Goal: Information Seeking & Learning: Learn about a topic

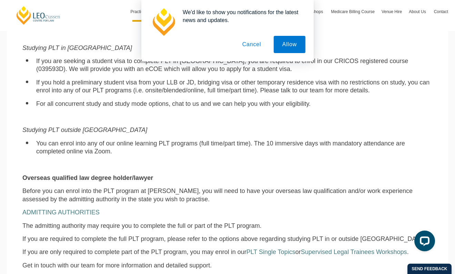
click at [249, 46] on button "Cancel" at bounding box center [252, 44] width 36 height 17
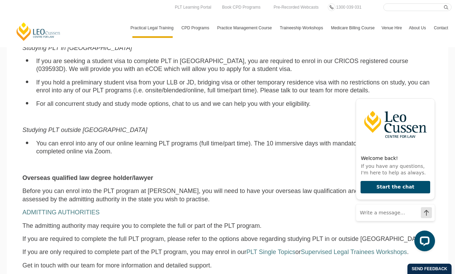
click at [154, 187] on p "Before you can enrol into the PLT program at Leo Cussen, you will need to have …" at bounding box center [227, 195] width 410 height 16
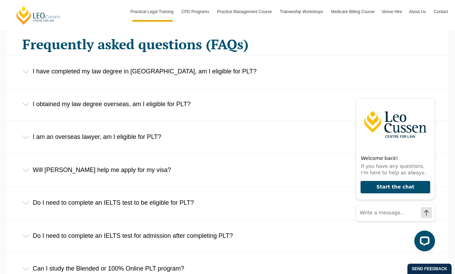
scroll to position [1060, 0]
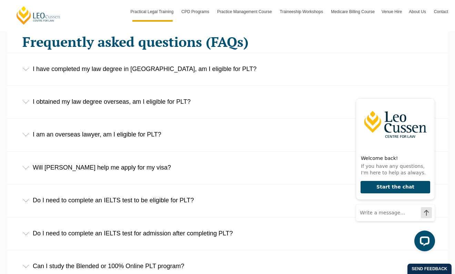
click at [86, 159] on div "Will [PERSON_NAME] help me apply for my visa?" at bounding box center [227, 168] width 441 height 32
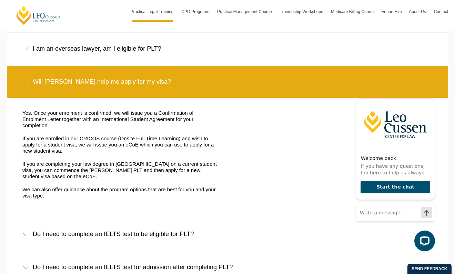
scroll to position [1145, 0]
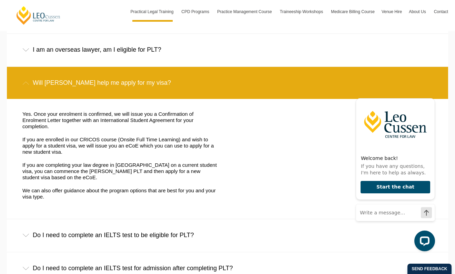
click at [151, 224] on div "Do I need to complete an IELTS test to be eligible for PLT?" at bounding box center [227, 235] width 441 height 32
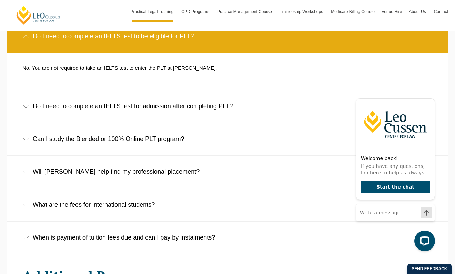
scroll to position [1344, 0]
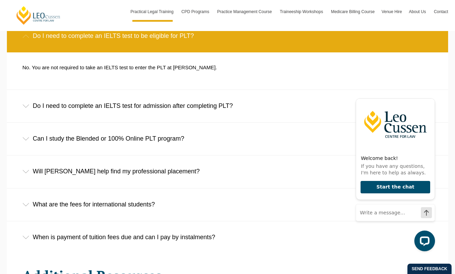
click at [160, 131] on div "Can I study the Blended or 100% Online PLT program?" at bounding box center [227, 139] width 441 height 32
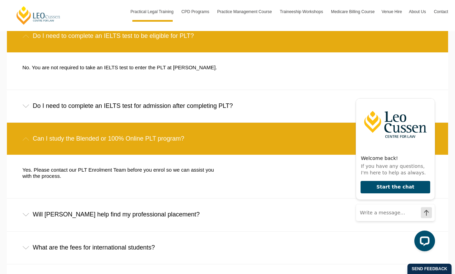
click at [146, 126] on div "Can I study the Blended or 100% Online PLT program?" at bounding box center [227, 139] width 441 height 32
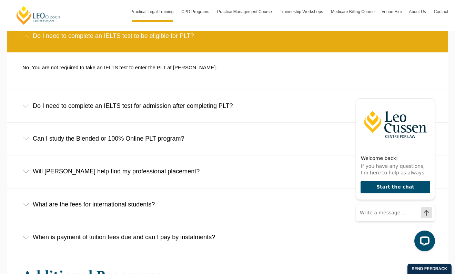
click at [125, 163] on div "Will [PERSON_NAME] help find my professional placement?" at bounding box center [227, 171] width 441 height 32
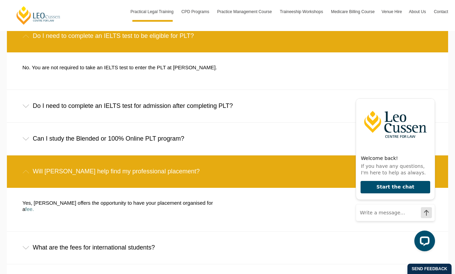
click at [118, 232] on div "What are the fees for international students?" at bounding box center [227, 248] width 441 height 32
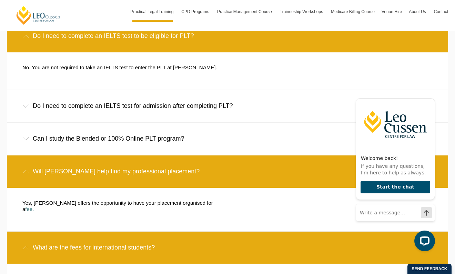
scroll to position [1441, 0]
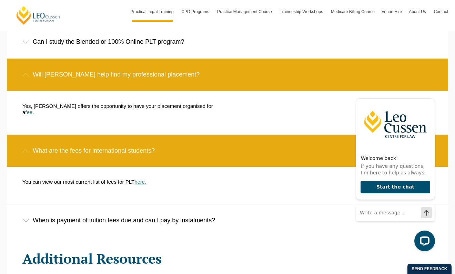
click at [138, 179] on link "here." at bounding box center [140, 182] width 12 height 6
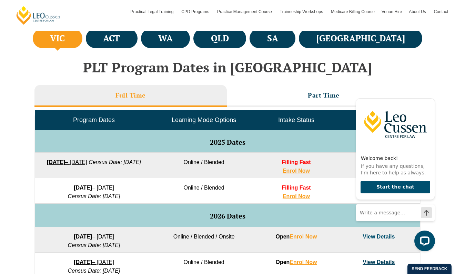
click at [22, 153] on div "VIC ACT WA QLD SA NSW PLT Program Dates in Victoria Full Time Part Time Program…" at bounding box center [227, 231] width 455 height 408
click at [428, 91] on icon "Hide greeting" at bounding box center [431, 93] width 8 height 8
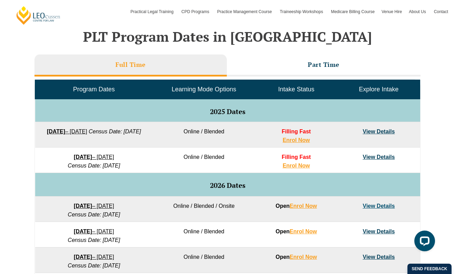
scroll to position [300, 0]
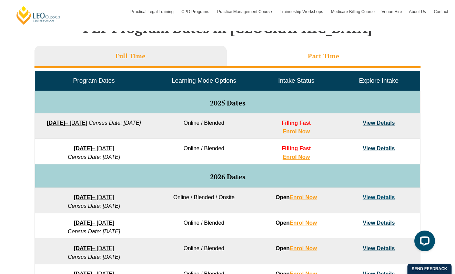
click at [348, 62] on li "Part Time" at bounding box center [324, 57] width 194 height 22
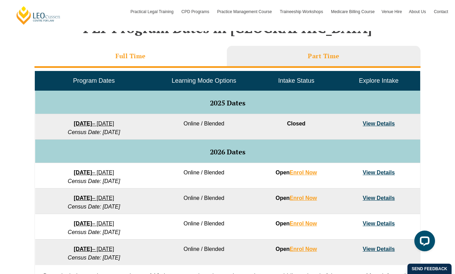
click at [144, 52] on h3 "Full Time" at bounding box center [130, 56] width 30 height 8
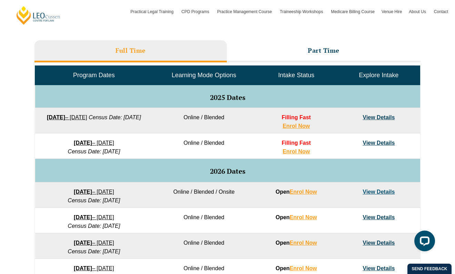
scroll to position [264, 0]
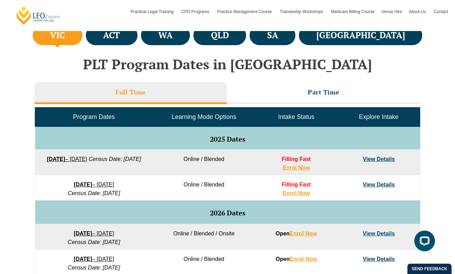
click at [384, 183] on link "View Details" at bounding box center [379, 185] width 32 height 6
click at [294, 196] on link "Enrol Now" at bounding box center [296, 193] width 27 height 6
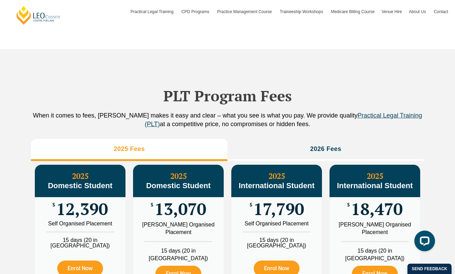
scroll to position [770, 0]
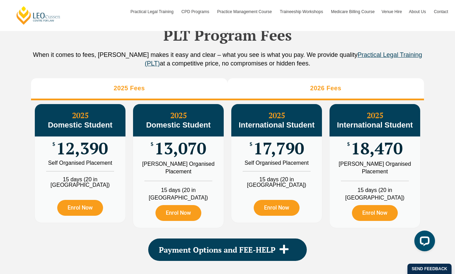
click at [315, 92] on h3 "2026 Fees" at bounding box center [325, 88] width 31 height 8
click at [204, 92] on li "2025 Fees" at bounding box center [129, 89] width 196 height 22
click at [303, 100] on li "2026 Fees" at bounding box center [325, 89] width 196 height 22
click at [179, 92] on li "2025 Fees" at bounding box center [129, 89] width 196 height 22
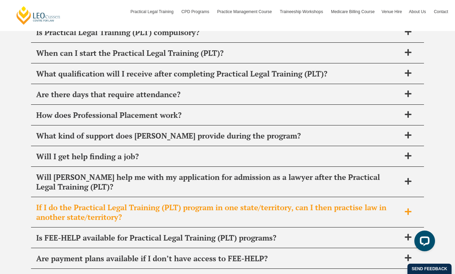
scroll to position [2741, 0]
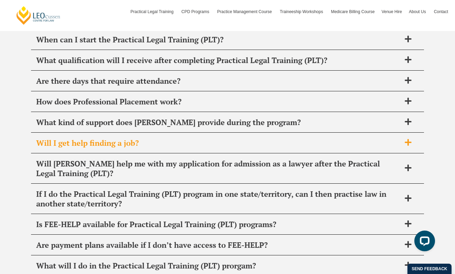
click at [104, 143] on div "Will I get help finding a job?" at bounding box center [227, 143] width 393 height 20
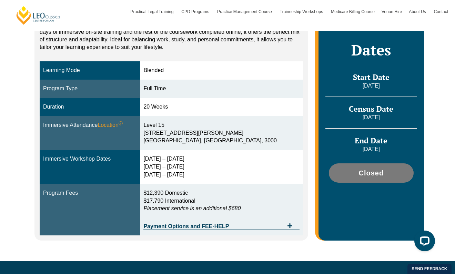
scroll to position [164, 0]
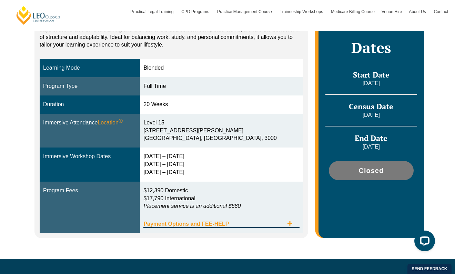
click at [252, 221] on span "Payment Options and FEE-HELP" at bounding box center [213, 224] width 140 height 6
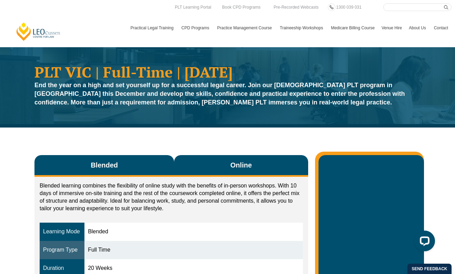
scroll to position [0, 0]
click at [245, 171] on button "Online" at bounding box center [241, 166] width 134 height 22
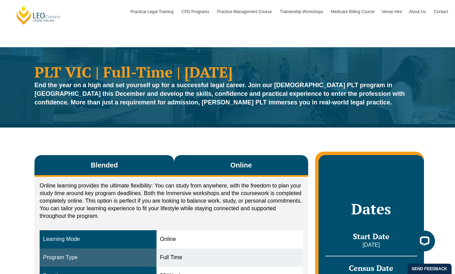
scroll to position [126, 0]
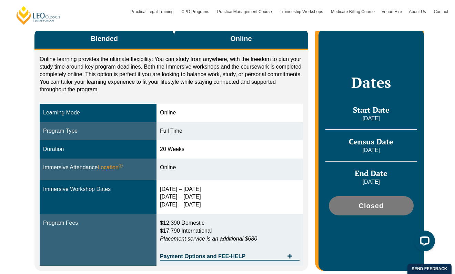
click at [136, 42] on button "Blended" at bounding box center [104, 40] width 140 height 22
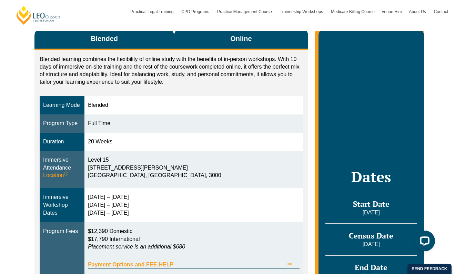
click at [216, 38] on button "Online" at bounding box center [241, 40] width 134 height 22
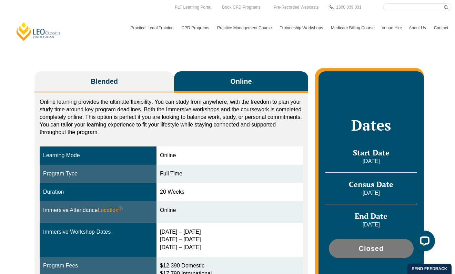
scroll to position [84, 0]
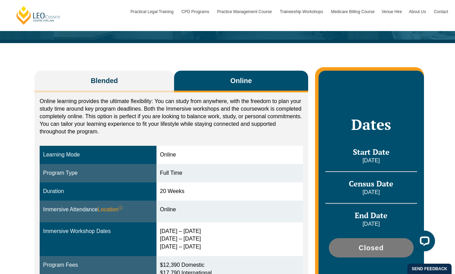
click at [127, 95] on div "Online learning provides the ultimate flexibility: You can study from anywhere,…" at bounding box center [171, 202] width 274 height 220
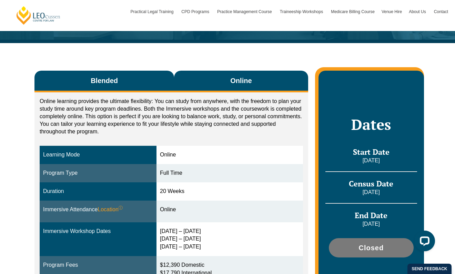
click at [116, 88] on button "Blended" at bounding box center [104, 82] width 140 height 22
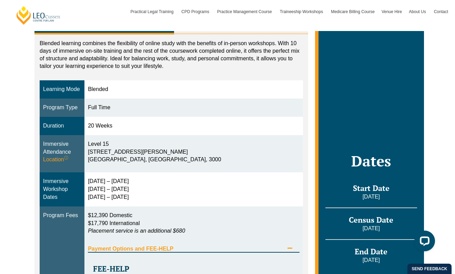
scroll to position [254, 0]
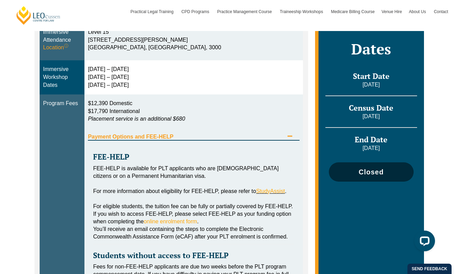
click at [368, 179] on link "Closed" at bounding box center [371, 171] width 85 height 19
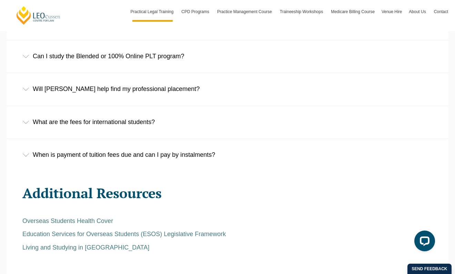
scroll to position [1271, 0]
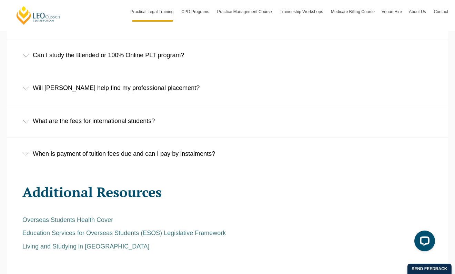
click at [115, 150] on div "When is payment of tuition fees due and can I pay by instalments?" at bounding box center [227, 154] width 441 height 32
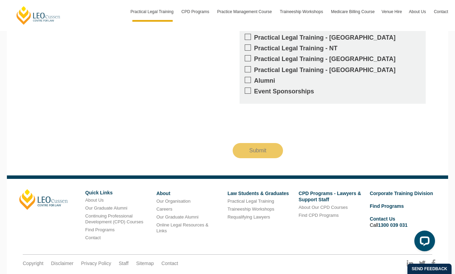
scroll to position [1851, 0]
